Goal: Task Accomplishment & Management: Manage account settings

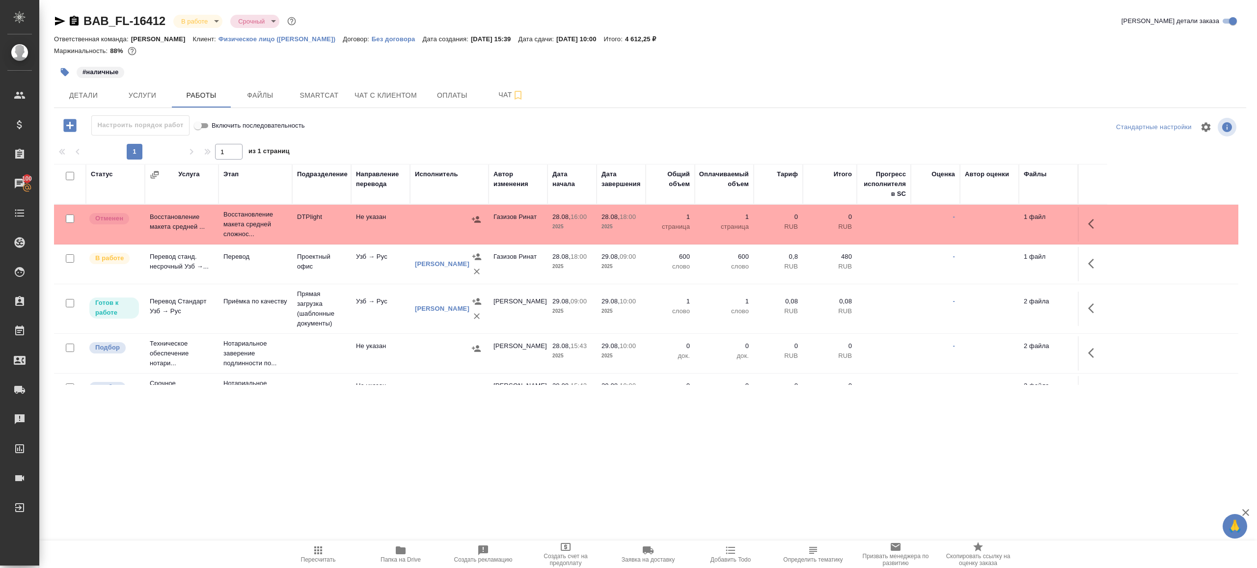
click at [317, 496] on div ".cls-1 fill:#fff; AWATERA Gazizov Rinat Клиенты Спецификации Заказы 100 Чаты To…" at bounding box center [628, 284] width 1257 height 568
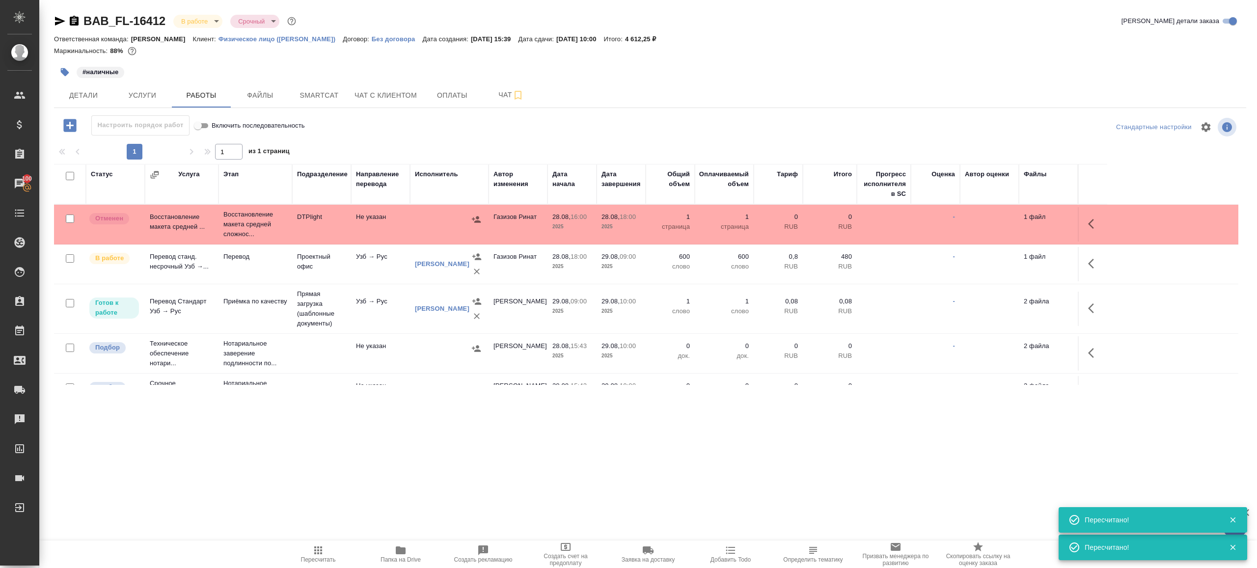
click at [71, 218] on input "checkbox" at bounding box center [70, 218] width 8 height 8
checkbox input "true"
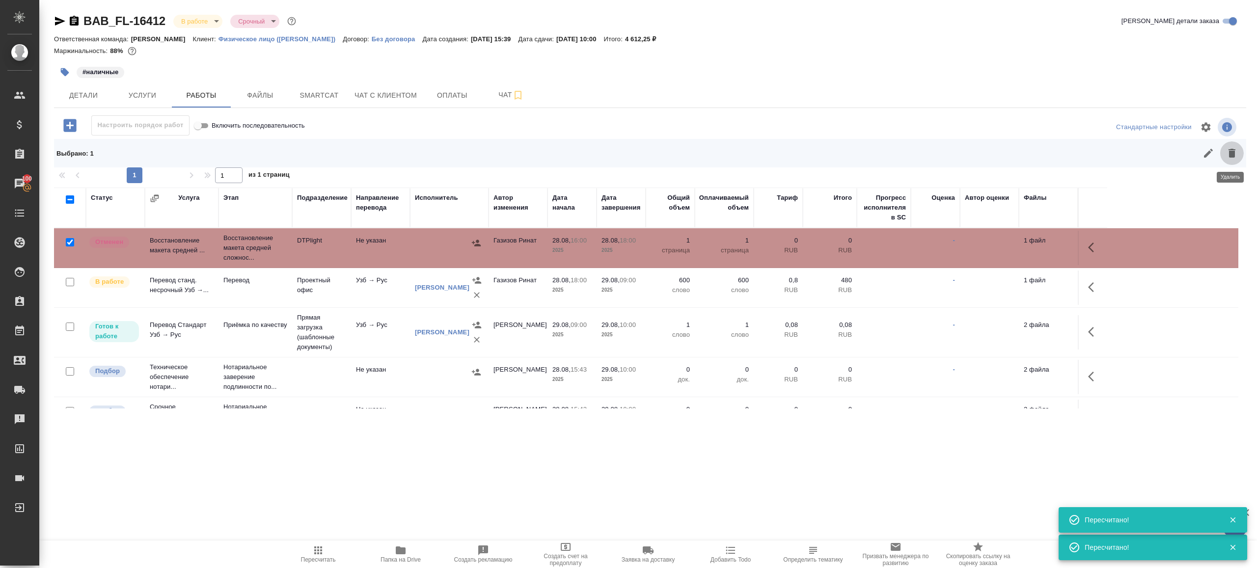
click at [1238, 149] on button "button" at bounding box center [1232, 153] width 24 height 24
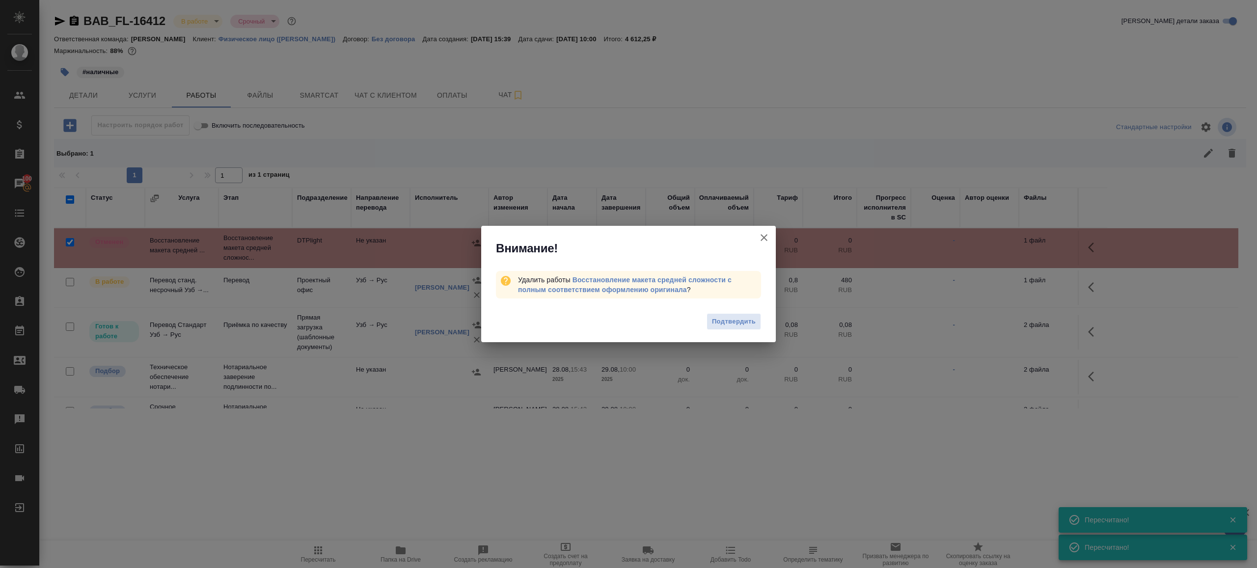
click at [716, 316] on span "Подтвердить" at bounding box center [734, 321] width 44 height 11
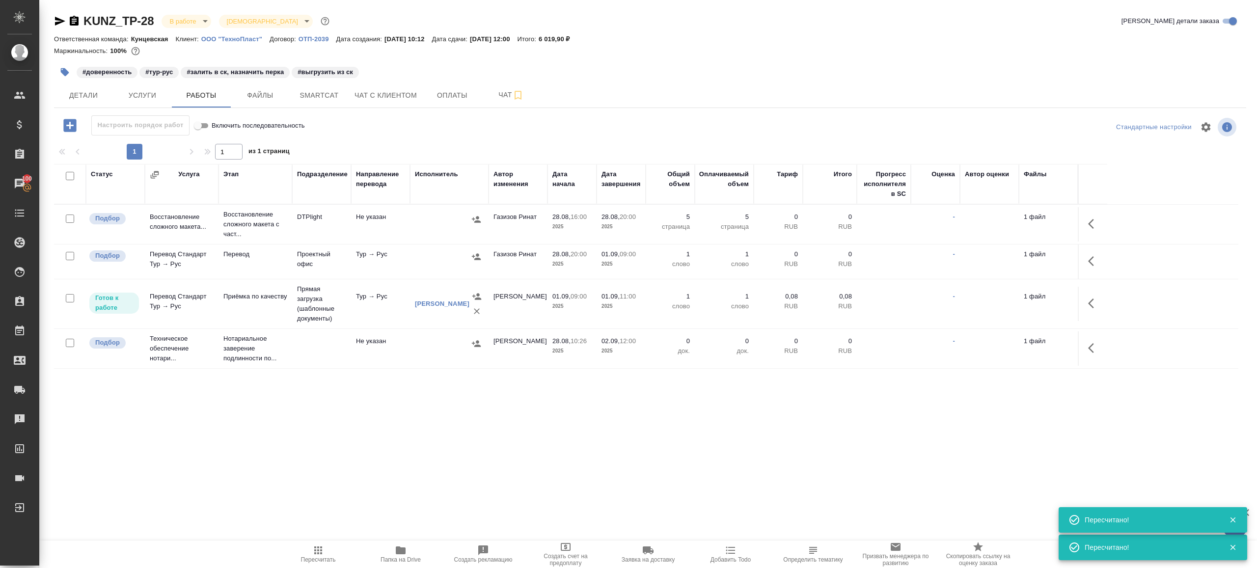
click at [341, 545] on span "Пересчитать" at bounding box center [318, 553] width 71 height 19
click at [408, 466] on div ".cls-1 fill:#fff; AWATERA Gazizov Rinat Клиенты Спецификации Заказы 100 Чаты To…" at bounding box center [628, 284] width 1257 height 568
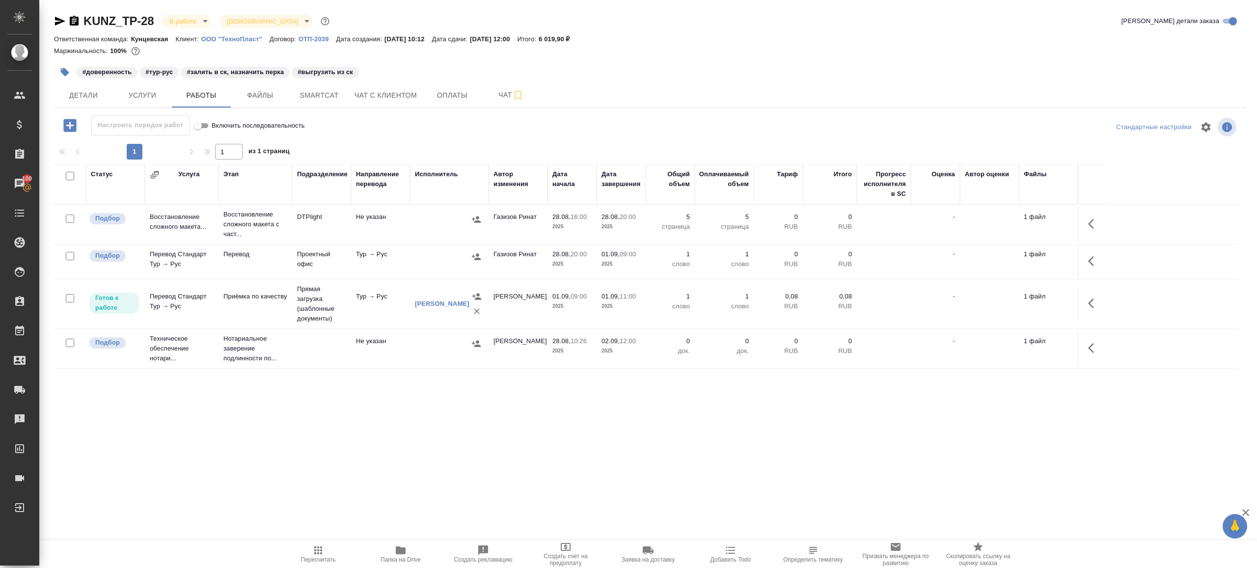
click at [320, 553] on icon "button" at bounding box center [318, 550] width 8 height 8
click at [392, 477] on div ".cls-1 fill:#fff; AWATERA Gazizov Rinat Клиенты Спецификации Заказы 100 Чаты To…" at bounding box center [628, 284] width 1257 height 568
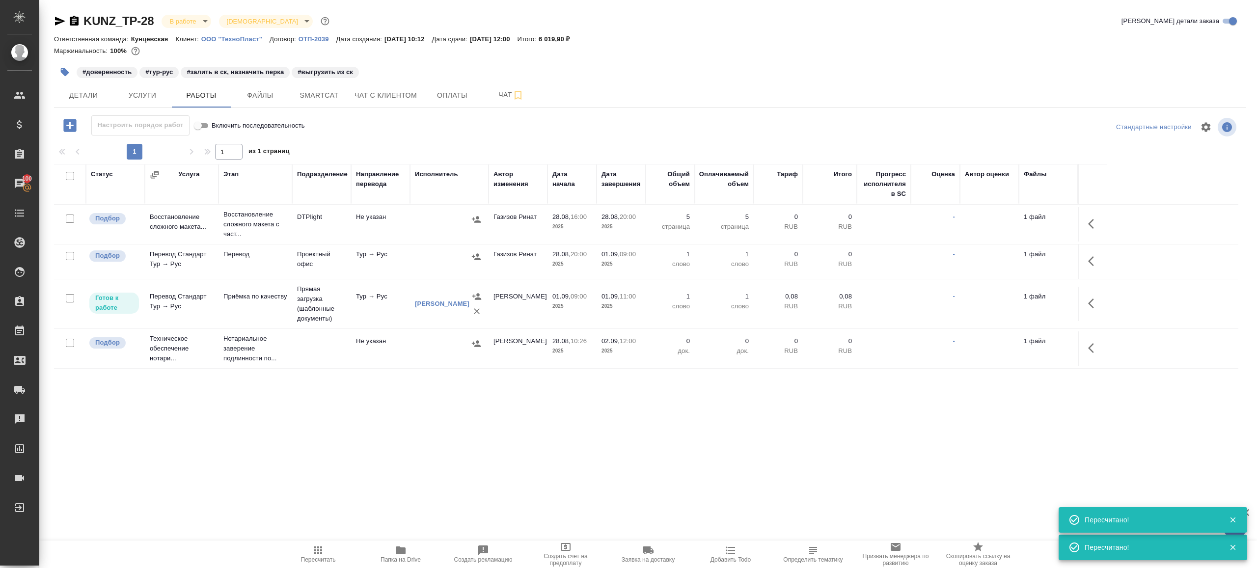
click at [59, 22] on icon "button" at bounding box center [60, 21] width 10 height 9
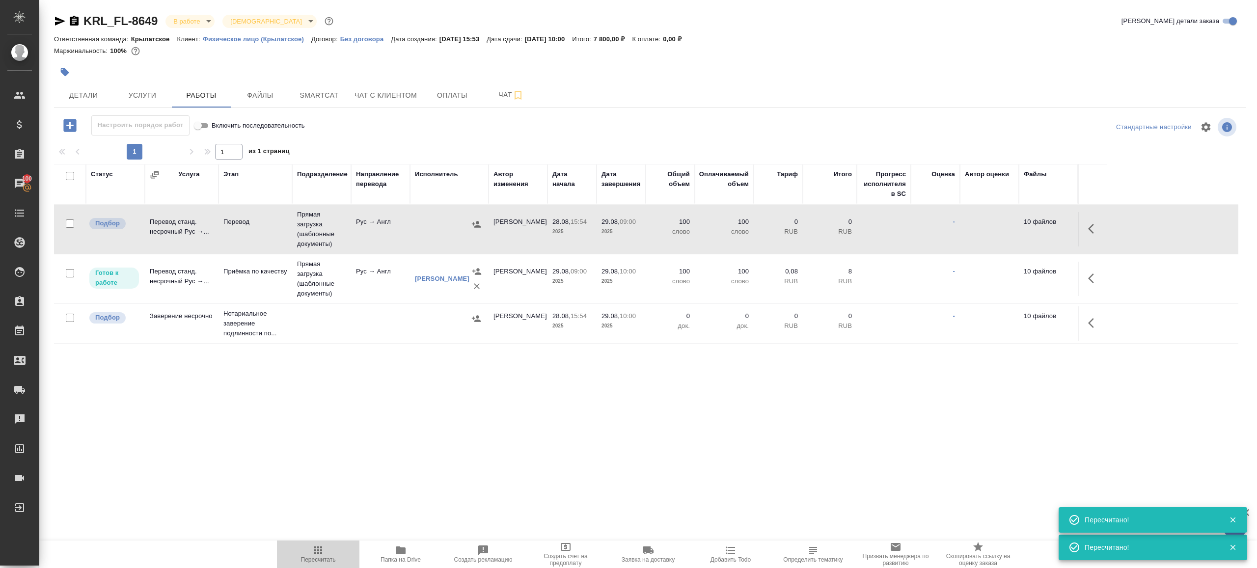
click at [321, 560] on span "Пересчитать" at bounding box center [318, 559] width 35 height 7
click at [394, 486] on div ".cls-1 fill:#fff; AWATERA Gazizov Rinat Клиенты Спецификации Заказы 100 Чаты To…" at bounding box center [628, 284] width 1257 height 568
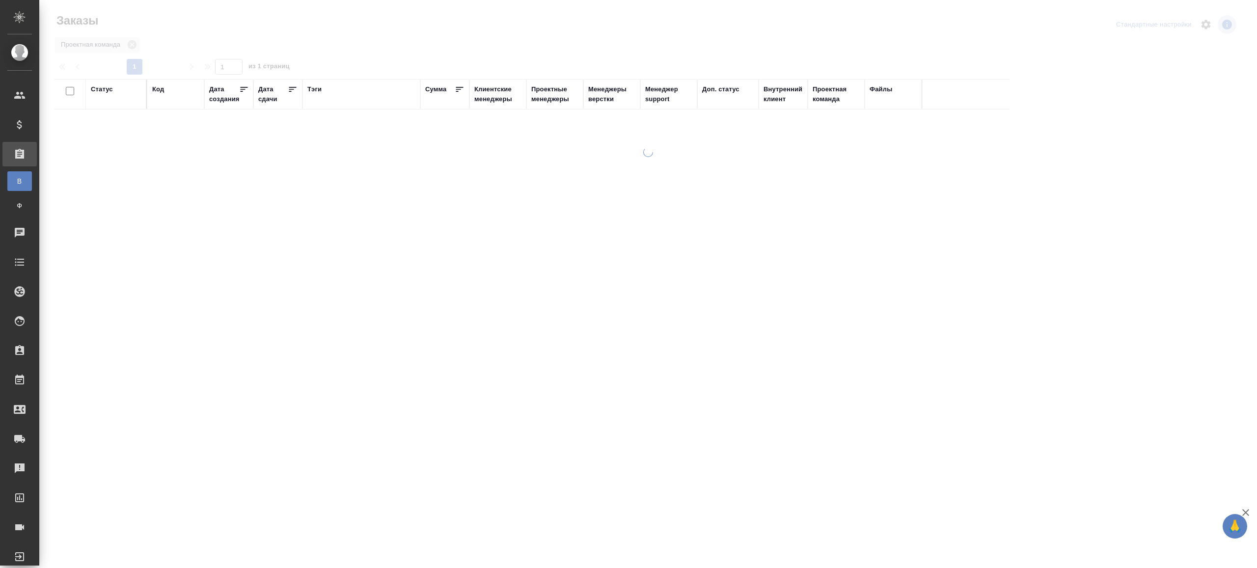
click at [315, 89] on div "Тэги" at bounding box center [314, 89] width 14 height 10
click at [167, 124] on input "text" at bounding box center [175, 117] width 47 height 12
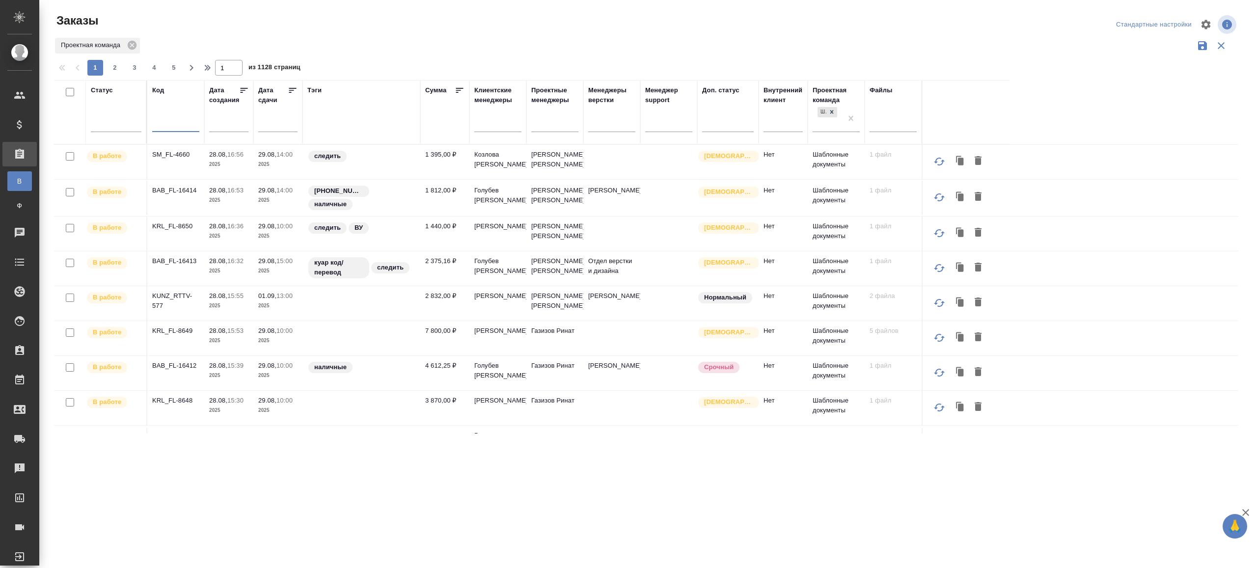
paste input "KRL_FL-8648"
type input "KRL_FL-8648"
click at [425, 27] on div "Заказы Стандартные настройки Проектная команда 1 2 3 4 5 1 из 1128 страниц Стат…" at bounding box center [650, 219] width 1203 height 439
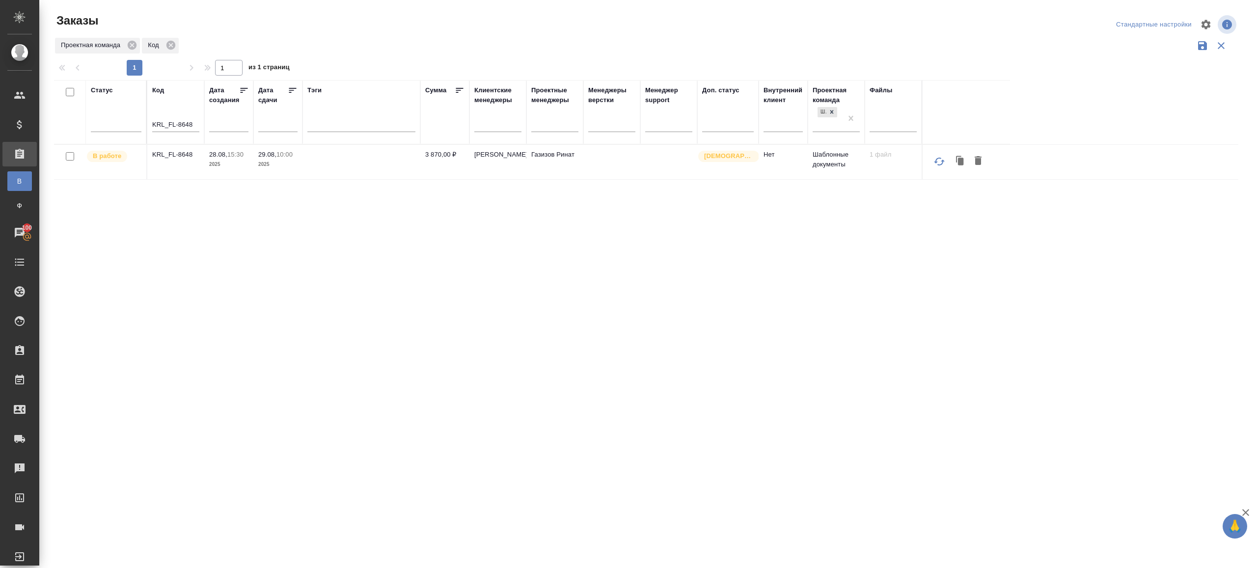
click at [160, 153] on p "KRL_FL-8648" at bounding box center [175, 155] width 47 height 10
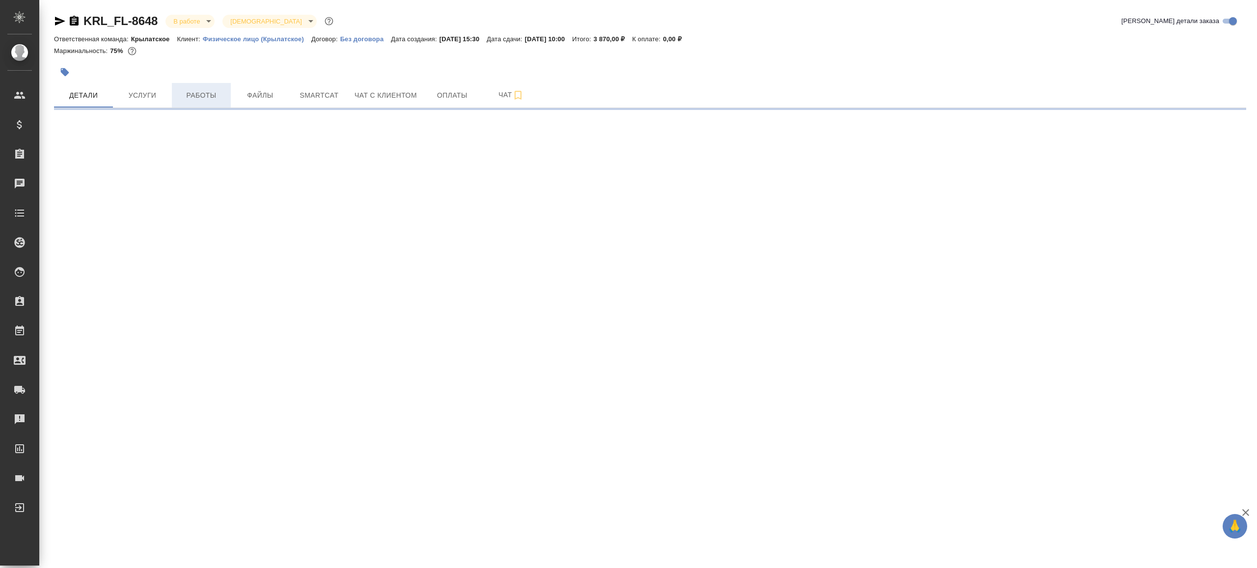
click at [204, 91] on span "Работы" at bounding box center [201, 95] width 47 height 12
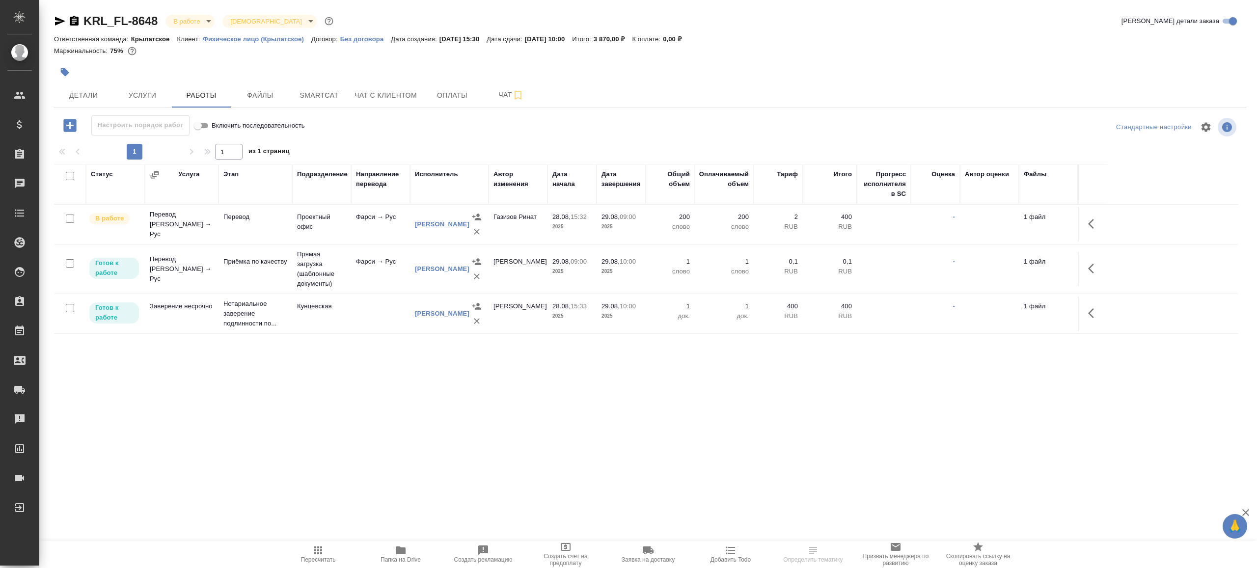
click at [403, 544] on button "Папка на Drive" at bounding box center [400, 553] width 82 height 27
click at [1089, 224] on icon "button" at bounding box center [1091, 224] width 6 height 10
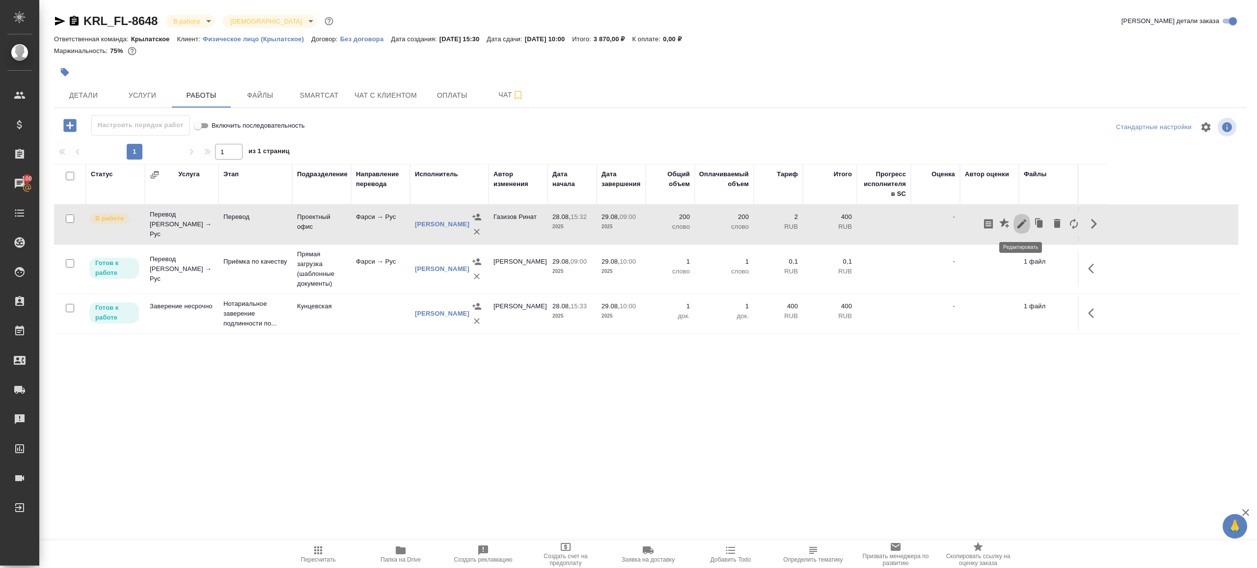
click at [1016, 221] on icon "button" at bounding box center [1022, 224] width 12 height 12
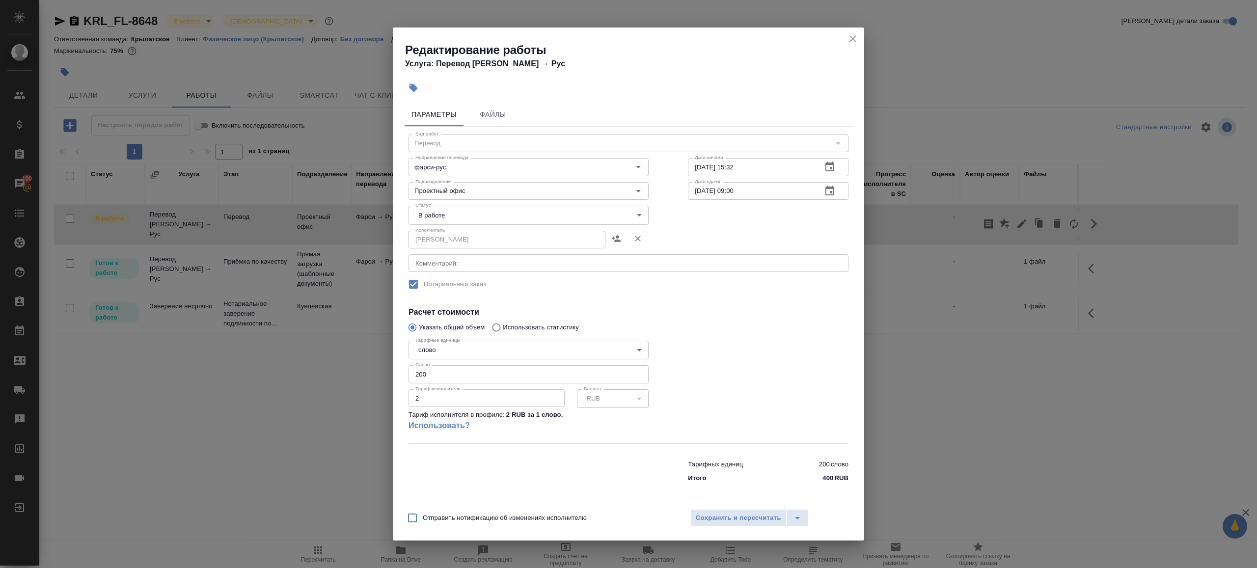
click at [474, 215] on body "🙏 .cls-1 fill:#fff; AWATERA [PERSON_NAME] Клиенты Спецификации Заказы 100 Чаты …" at bounding box center [628, 284] width 1257 height 568
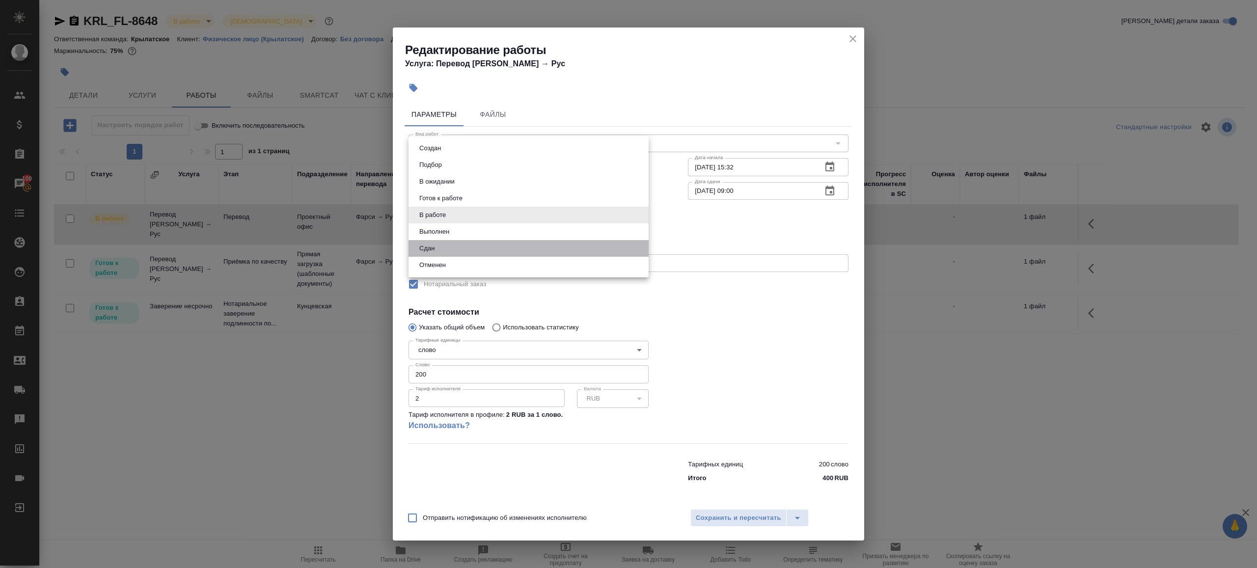
click at [462, 244] on li "Сдан" at bounding box center [528, 248] width 240 height 17
type input "closed"
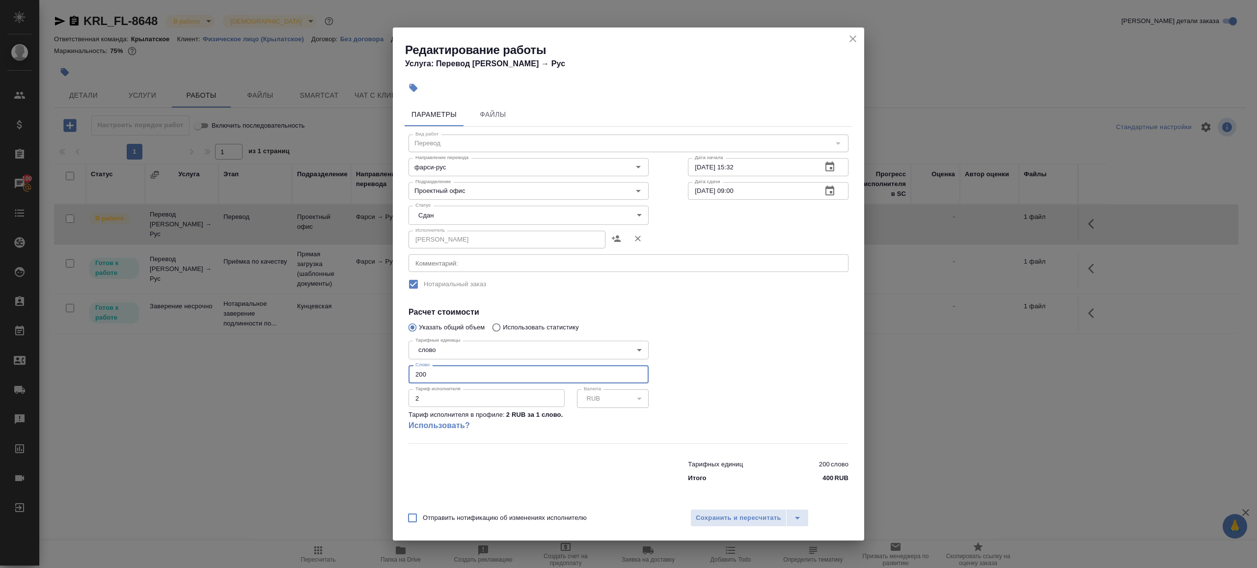
drag, startPoint x: 445, startPoint y: 374, endPoint x: 347, endPoint y: 374, distance: 97.7
click at [347, 374] on div "Редактирование работы Услуга: Перевод [PERSON_NAME] → [PERSON_NAME] Файлы Вид р…" at bounding box center [628, 284] width 1257 height 568
type input "49"
click at [749, 513] on span "Сохранить и пересчитать" at bounding box center [737, 517] width 85 height 11
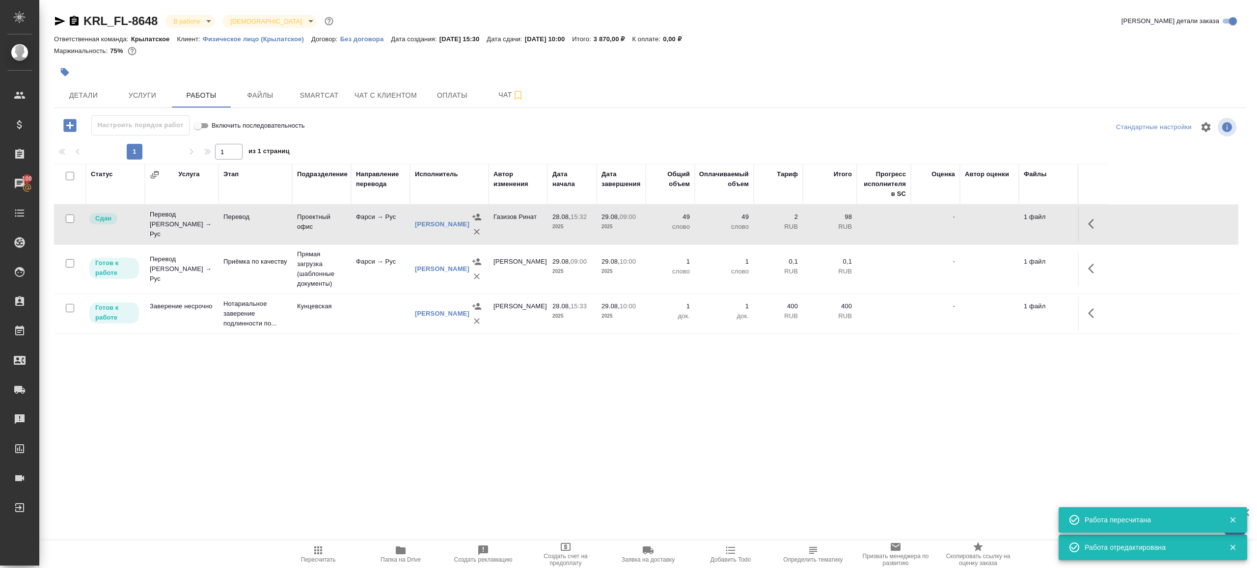
click at [328, 545] on span "Пересчитать" at bounding box center [318, 553] width 71 height 19
click at [159, 94] on span "Услуги" at bounding box center [142, 95] width 47 height 12
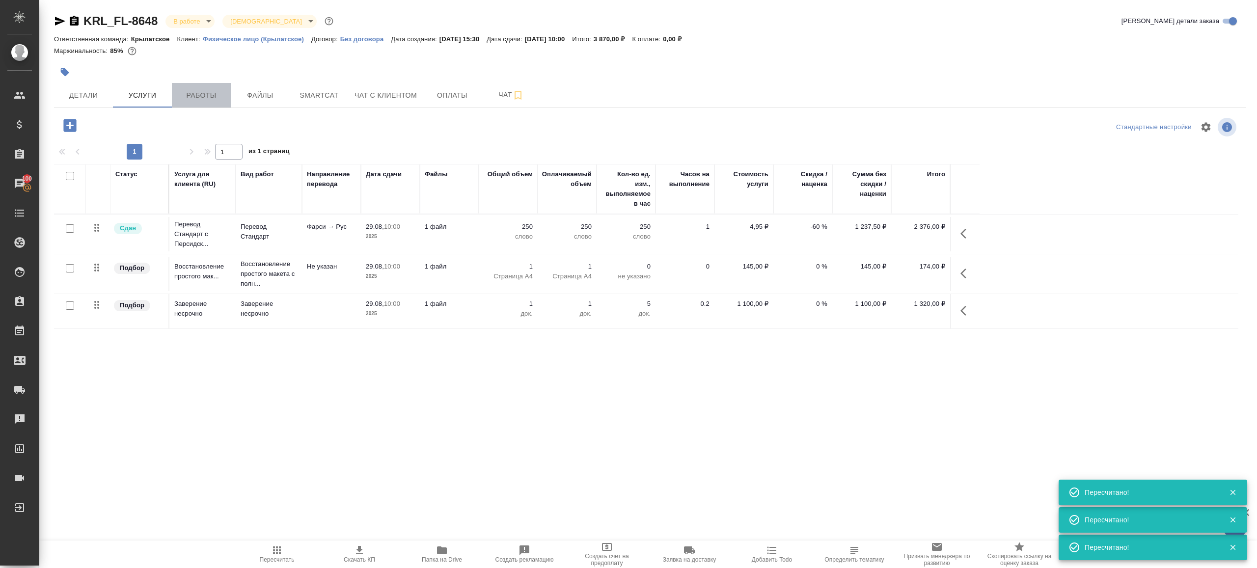
click at [202, 94] on span "Работы" at bounding box center [201, 95] width 47 height 12
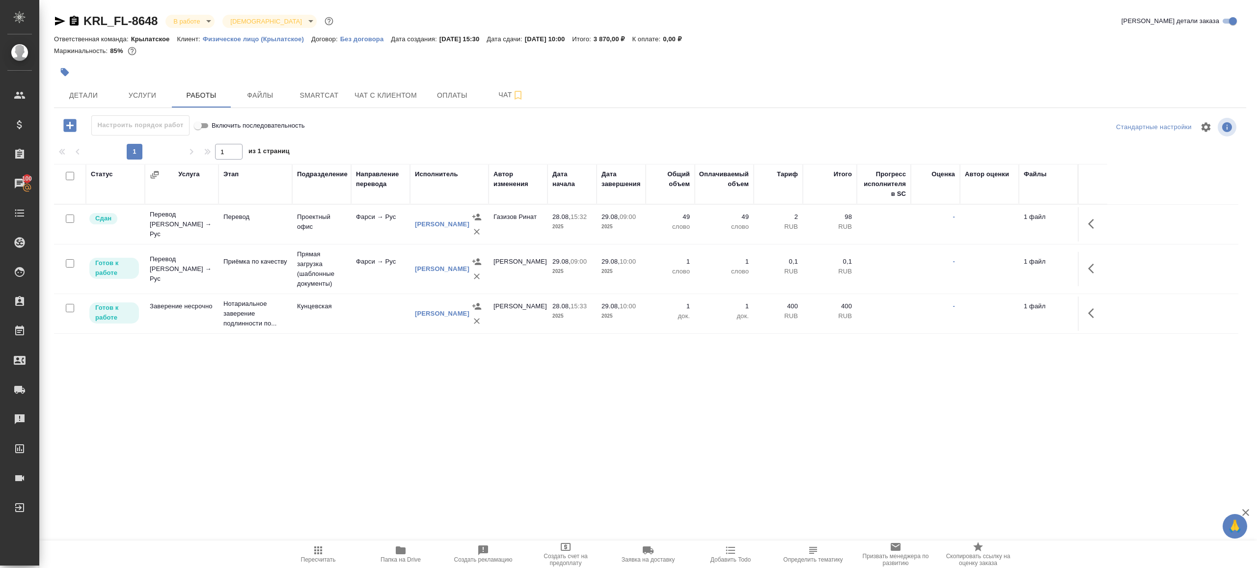
click at [316, 553] on icon "button" at bounding box center [318, 550] width 12 height 12
